Goal: Information Seeking & Learning: Understand process/instructions

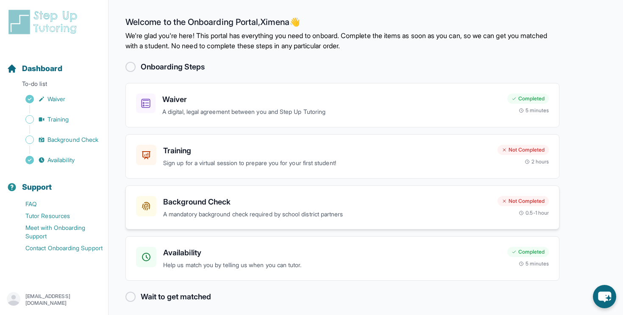
click at [331, 206] on h3 "Background Check" at bounding box center [327, 202] width 328 height 12
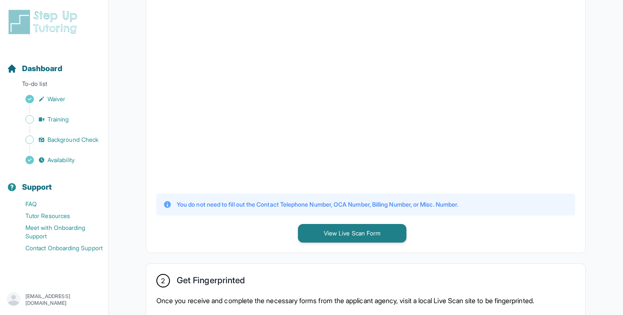
scroll to position [250, 0]
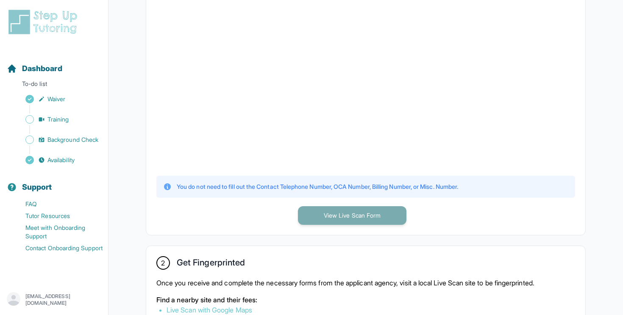
click at [333, 218] on button "View Live Scan Form" at bounding box center [352, 215] width 108 height 19
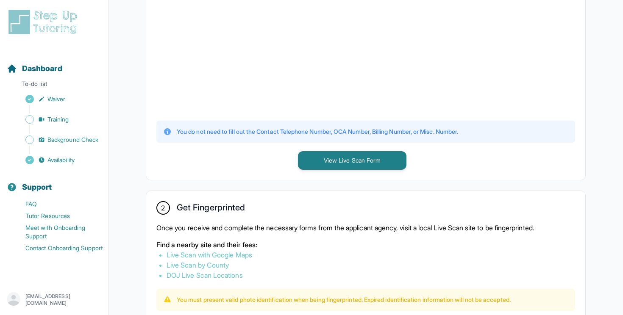
click at [217, 251] on link "Live Scan with Google Maps" at bounding box center [210, 255] width 86 height 8
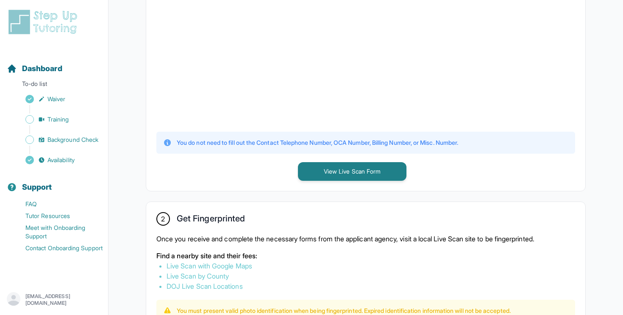
scroll to position [291, 0]
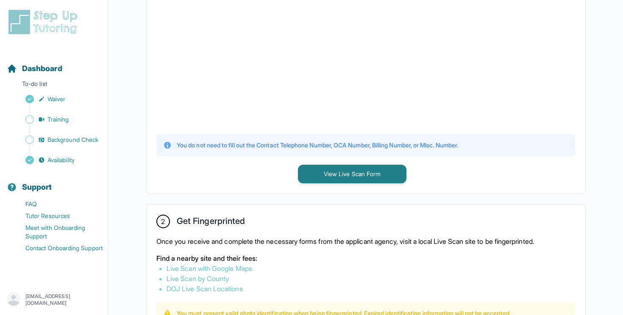
click at [206, 290] on link "DOJ Live Scan Locations" at bounding box center [205, 289] width 76 height 8
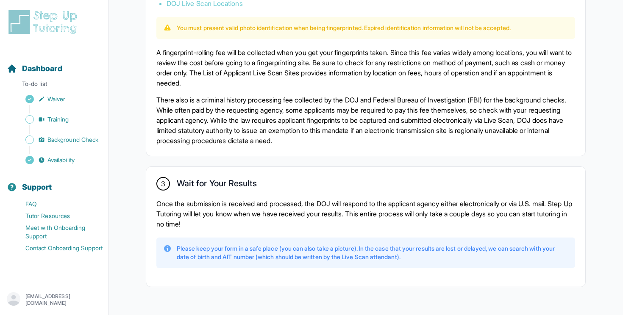
scroll to position [599, 0]
